Goal: Information Seeking & Learning: Learn about a topic

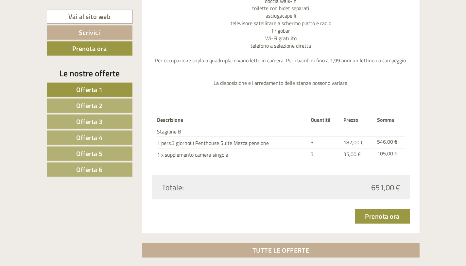
scroll to position [1893, 0]
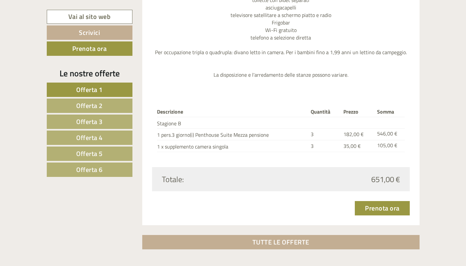
click at [103, 169] on span "Offerta 6" at bounding box center [89, 170] width 26 height 10
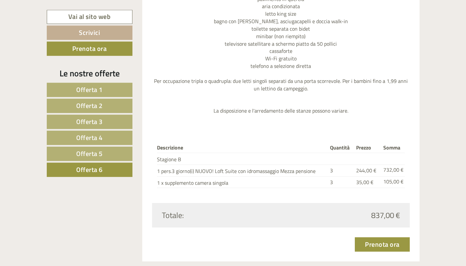
scroll to position [810, 0]
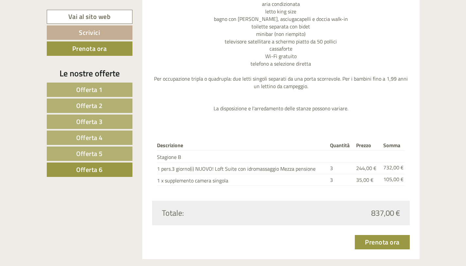
click at [113, 150] on link "Offerta 5" at bounding box center [90, 154] width 86 height 14
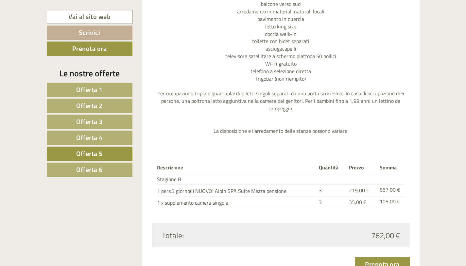
scroll to position [789, 0]
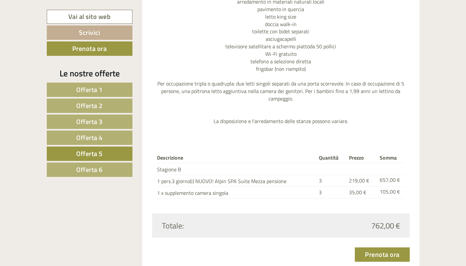
click at [118, 138] on link "Offerta 4" at bounding box center [90, 138] width 86 height 14
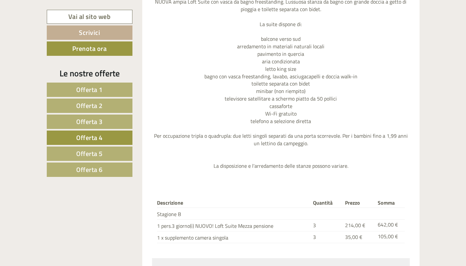
scroll to position [831, 0]
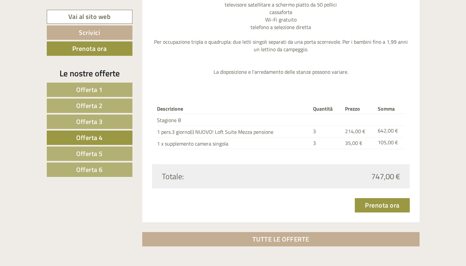
click at [114, 125] on link "Offerta 3" at bounding box center [90, 122] width 86 height 14
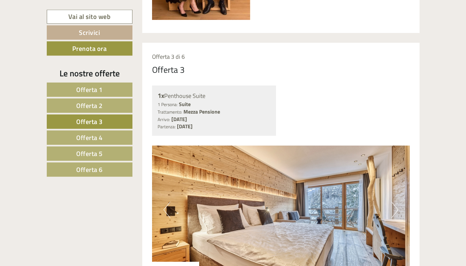
scroll to position [528, 0]
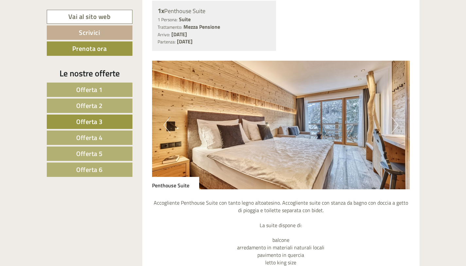
click at [392, 126] on button "Next" at bounding box center [394, 125] width 7 height 16
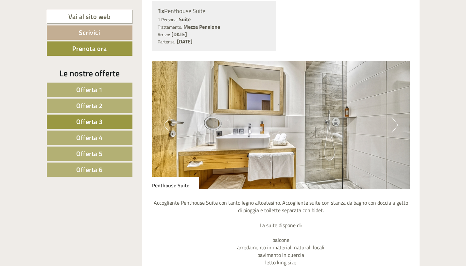
click at [392, 126] on button "Next" at bounding box center [394, 125] width 7 height 16
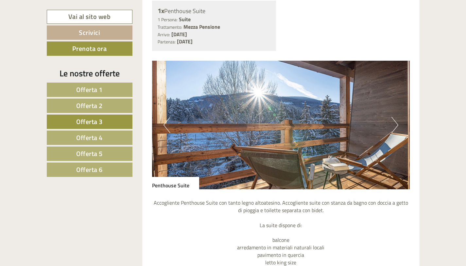
click at [392, 126] on button "Next" at bounding box center [394, 125] width 7 height 16
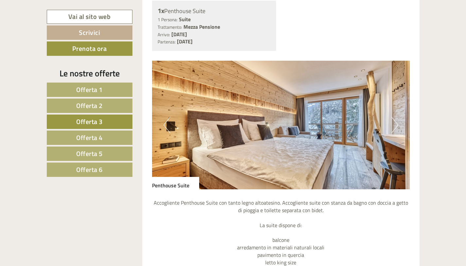
click at [392, 126] on button "Next" at bounding box center [394, 125] width 7 height 16
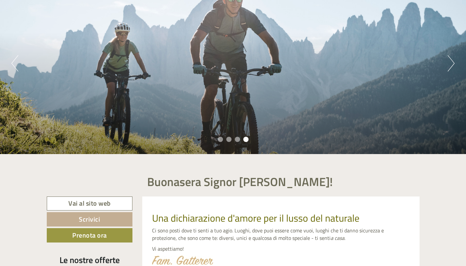
scroll to position [94, 0]
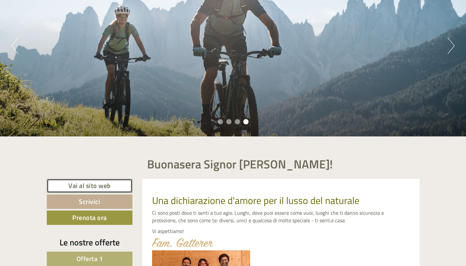
click at [108, 187] on link "Vai al sito web" at bounding box center [90, 186] width 86 height 14
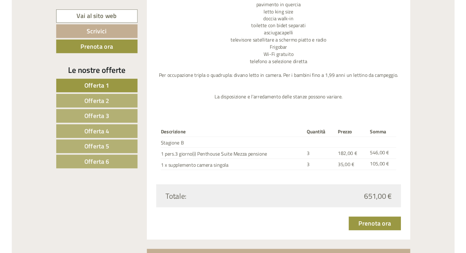
scroll to position [1919, 0]
